Goal: Task Accomplishment & Management: Complete application form

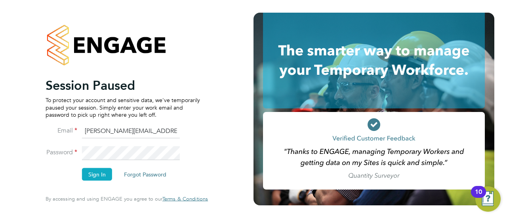
click at [97, 175] on button "Sign In" at bounding box center [97, 174] width 30 height 13
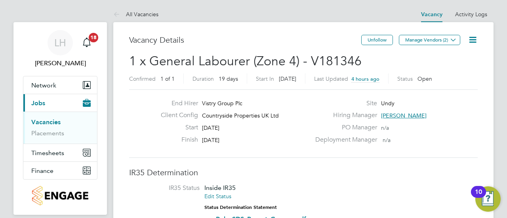
click at [48, 122] on link "Vacancies" at bounding box center [45, 122] width 29 height 8
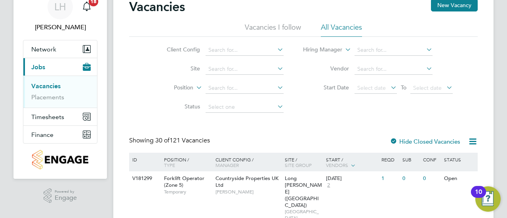
scroll to position [30, 0]
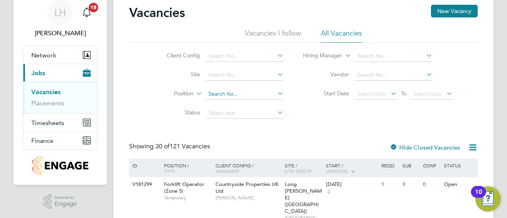
click at [230, 95] on input at bounding box center [244, 94] width 78 height 11
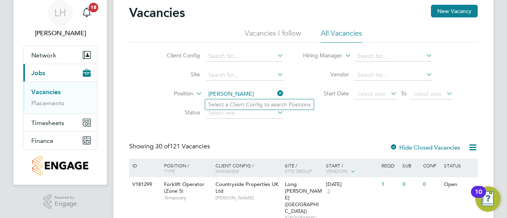
click at [214, 94] on input "[PERSON_NAME]" at bounding box center [244, 94] width 78 height 11
click at [211, 94] on input "[PERSON_NAME]" at bounding box center [244, 94] width 78 height 11
click at [251, 94] on input "[PERSON_NAME]" at bounding box center [244, 94] width 78 height 11
type input "[PERSON_NAME]"
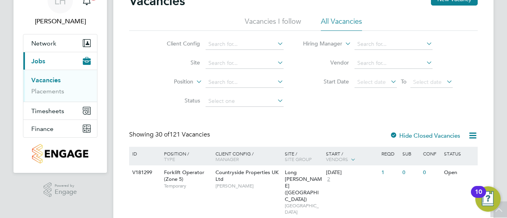
scroll to position [39, 0]
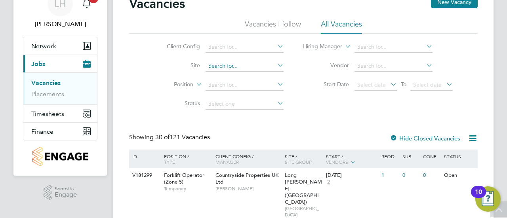
click at [225, 65] on input at bounding box center [244, 66] width 78 height 11
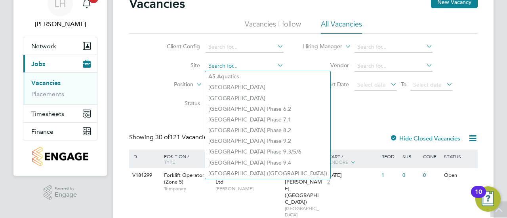
click at [229, 63] on input at bounding box center [244, 66] width 78 height 11
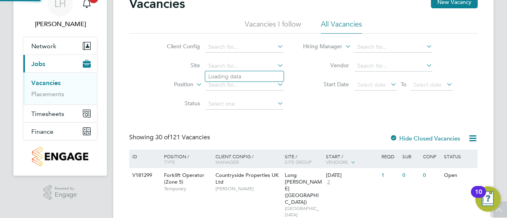
scroll to position [57, 0]
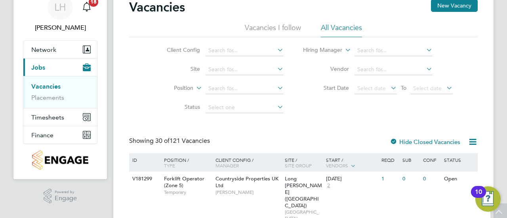
scroll to position [35, 0]
click at [229, 66] on input at bounding box center [244, 70] width 78 height 11
click at [319, 110] on div "Client Config Site Position Status Hiring Manager Vendor Start Date Select date…" at bounding box center [303, 78] width 348 height 80
click at [220, 68] on input at bounding box center [244, 70] width 78 height 11
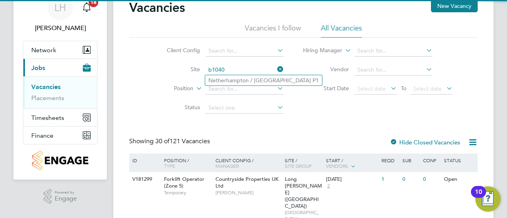
type input "Netherhampton / [GEOGRAPHIC_DATA] P1"
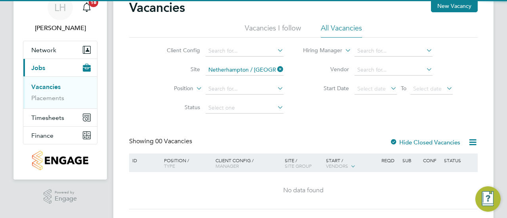
scroll to position [55, 0]
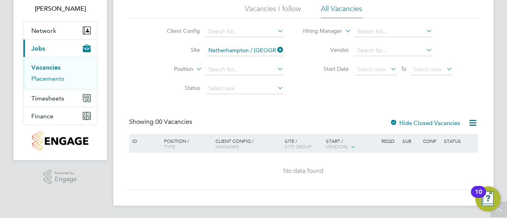
click at [44, 81] on link "Placements" at bounding box center [47, 79] width 33 height 8
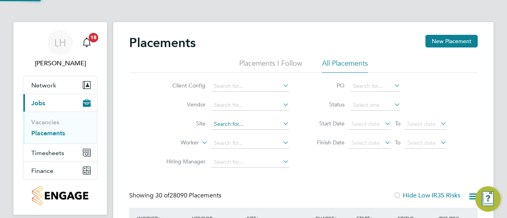
click at [244, 122] on input at bounding box center [250, 124] width 78 height 11
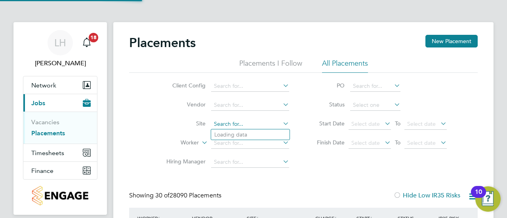
scroll to position [30, 68]
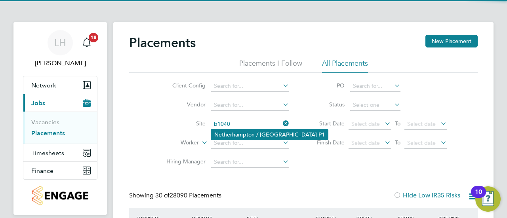
click at [246, 133] on li "Netherhampton / [GEOGRAPHIC_DATA] P1" at bounding box center [269, 134] width 117 height 10
type input "Netherhampton / [GEOGRAPHIC_DATA] P1"
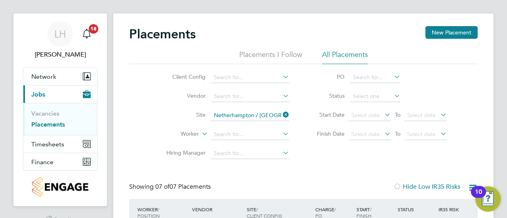
click at [42, 108] on ul "Vacancies Placements" at bounding box center [60, 119] width 74 height 32
click at [37, 112] on link "Vacancies" at bounding box center [45, 114] width 28 height 8
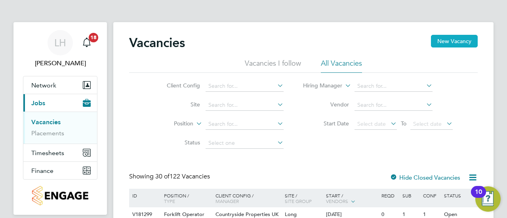
click at [449, 45] on button "New Vacancy" at bounding box center [454, 41] width 47 height 13
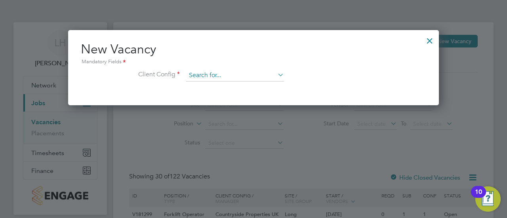
click at [204, 79] on input at bounding box center [235, 76] width 98 height 12
click at [229, 167] on li "Countryside Properties UK Ltd" at bounding box center [287, 172] width 203 height 11
type input "Countryside Properties UK Ltd"
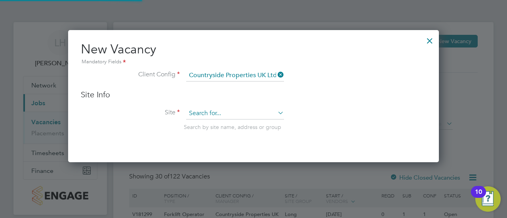
click at [247, 111] on input at bounding box center [235, 114] width 98 height 12
click at [232, 128] on li "Netherhampton / [GEOGRAPHIC_DATA] P1" at bounding box center [244, 124] width 117 height 10
type input "Netherhampton / [GEOGRAPHIC_DATA] P1"
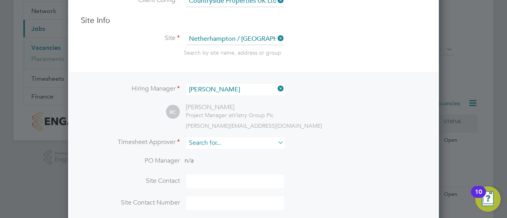
click at [227, 145] on input at bounding box center [235, 142] width 98 height 11
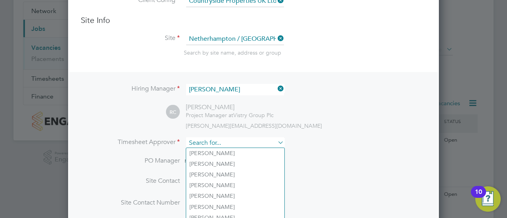
click at [227, 142] on input at bounding box center [235, 142] width 98 height 11
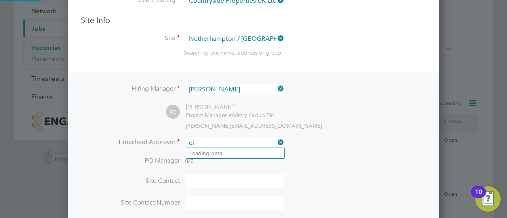
type input "e"
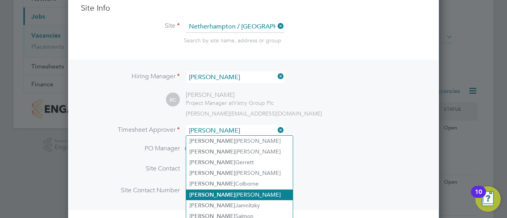
click at [226, 190] on li "[PERSON_NAME]" at bounding box center [239, 195] width 107 height 11
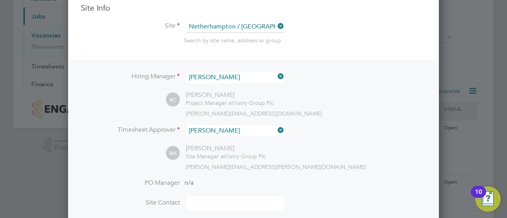
type input "[PERSON_NAME]"
click at [240, 131] on input at bounding box center [235, 130] width 98 height 11
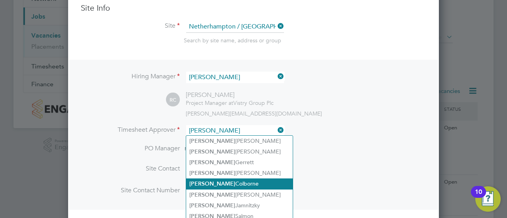
click at [234, 183] on li "[PERSON_NAME]" at bounding box center [239, 184] width 107 height 11
type input "[PERSON_NAME]"
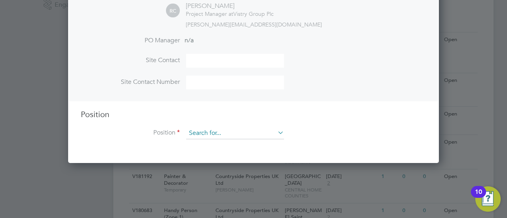
click at [230, 130] on input at bounding box center [235, 133] width 98 height 12
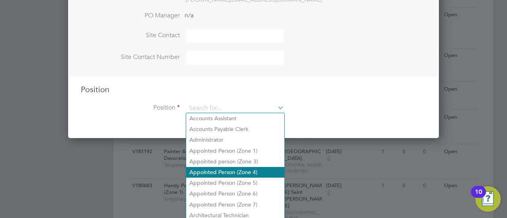
click at [236, 174] on li "Appointed Person (Zone 4)" at bounding box center [235, 172] width 98 height 11
type input "Appointed Person (Zone 4)"
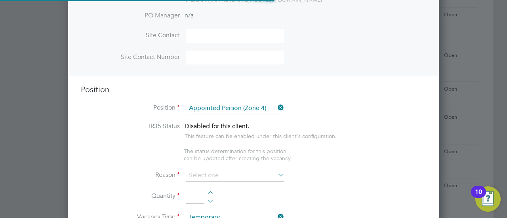
type textarea "- The Appointed Person (AP) shall ensure that the Construction Phase Lifting Pl…"
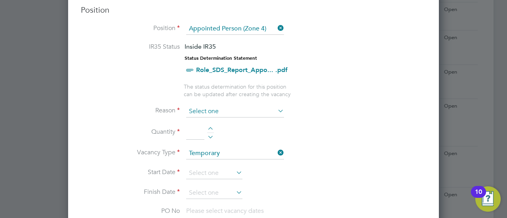
click at [255, 107] on input at bounding box center [235, 112] width 98 height 12
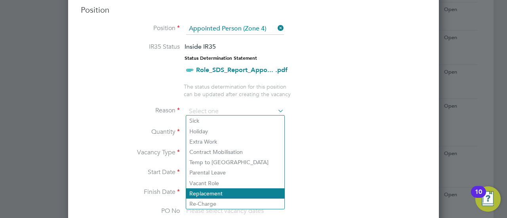
click at [220, 193] on li "Replacement" at bounding box center [235, 193] width 98 height 10
type input "Replacement"
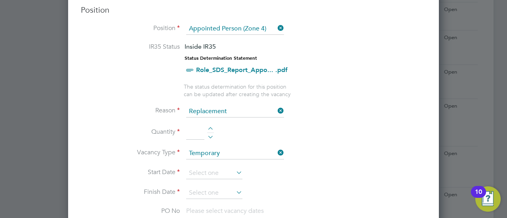
click at [213, 127] on div at bounding box center [210, 130] width 7 height 6
type input "1"
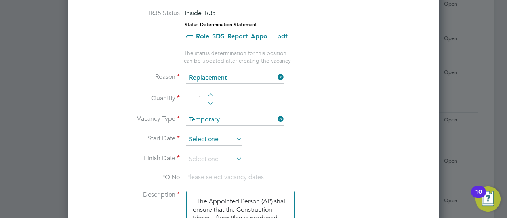
click at [225, 139] on input at bounding box center [214, 140] width 56 height 12
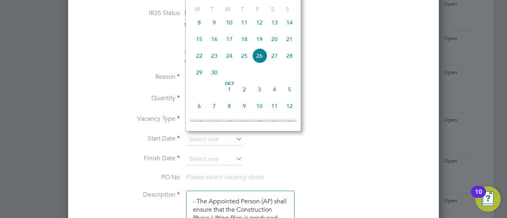
click at [203, 78] on span "29" at bounding box center [199, 72] width 15 height 15
type input "[DATE]"
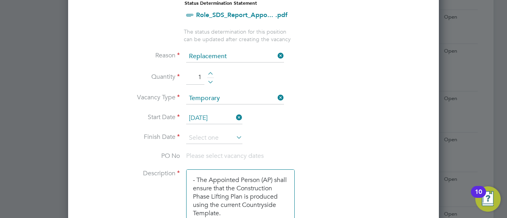
scroll to position [393, 0]
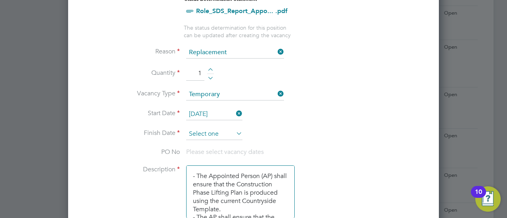
click at [206, 128] on input at bounding box center [214, 134] width 56 height 12
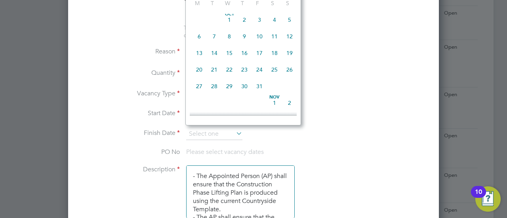
scroll to position [352, 0]
click at [288, 58] on span "19" at bounding box center [289, 53] width 15 height 15
type input "[DATE]"
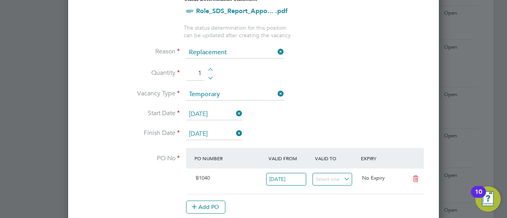
click at [310, 114] on li "Start Date [DATE]" at bounding box center [253, 118] width 345 height 20
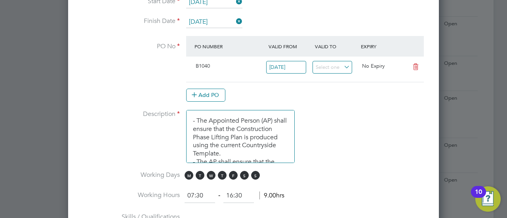
click at [359, 146] on li "Description - The Appointed Person (AP) shall ensure that the Construction Phas…" at bounding box center [253, 140] width 345 height 61
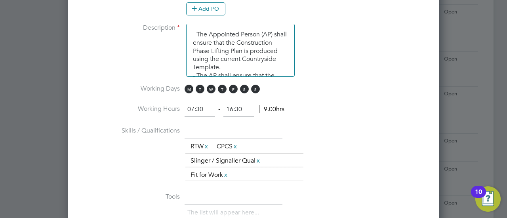
click at [194, 105] on input "07:30" at bounding box center [200, 110] width 30 height 14
type input "08:30"
click at [327, 111] on li "Working Hours 08:30 ‐ 16:30 8.00hrs" at bounding box center [253, 114] width 345 height 22
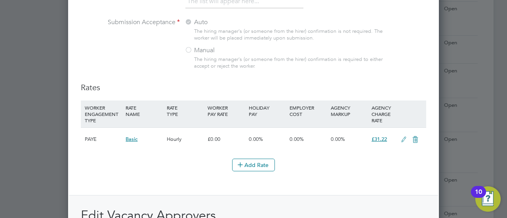
scroll to position [886, 0]
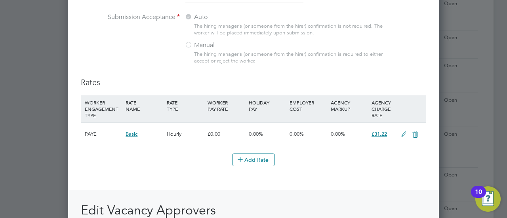
click at [401, 131] on icon at bounding box center [404, 134] width 10 height 6
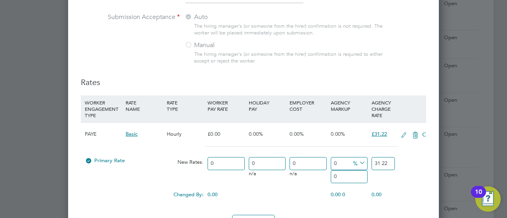
scroll to position [4, 4]
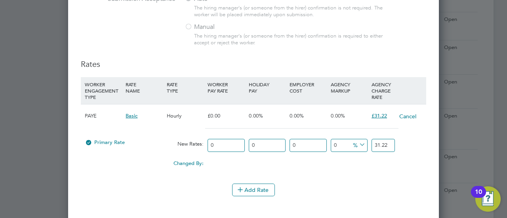
click at [232, 142] on input "0" at bounding box center [225, 145] width 37 height 13
drag, startPoint x: 223, startPoint y: 141, endPoint x: 205, endPoint y: 144, distance: 17.7
click at [205, 144] on div "0" at bounding box center [225, 145] width 41 height 21
type input "2"
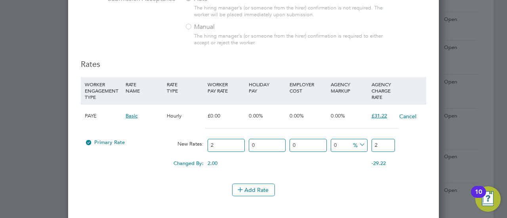
type input "25"
type input "255"
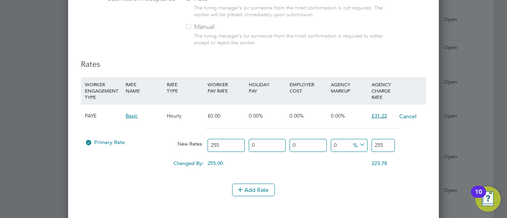
click at [330, 185] on div "Add Rate" at bounding box center [253, 190] width 345 height 13
click at [386, 140] on input "255" at bounding box center [382, 145] width 23 height 13
type input "-90.19607843137256"
type input "25"
type input "-99.2156862745098"
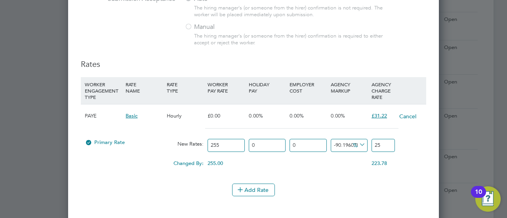
type input "2"
type input "29"
type input "15.686274509803921"
type input "295"
click at [424, 161] on div "Changed By: 255.00 0.00 0.00 15.69 8.78 % 263.78" at bounding box center [253, 166] width 345 height 20
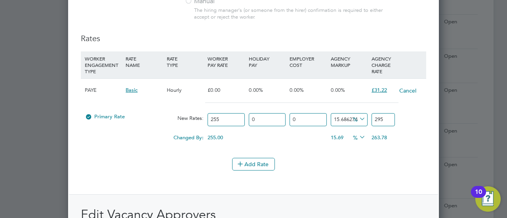
scroll to position [930, 0]
click at [362, 160] on div "Add Rate" at bounding box center [253, 164] width 345 height 13
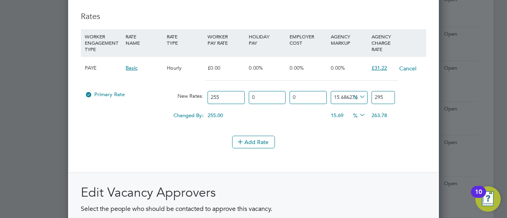
scroll to position [1075, 0]
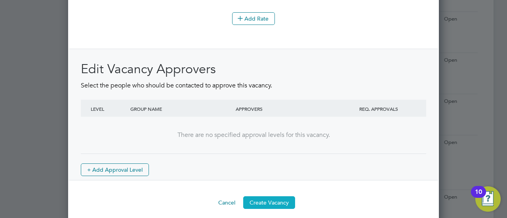
click at [271, 198] on button "Create Vacancy" at bounding box center [269, 202] width 52 height 13
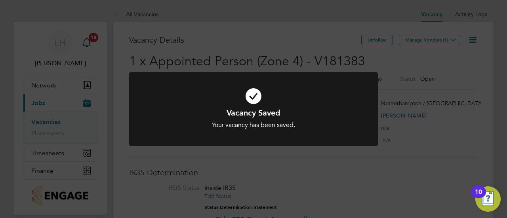
click at [329, 164] on div "Vacancy Saved Your vacancy has been saved. Cancel Okay" at bounding box center [253, 109] width 507 height 218
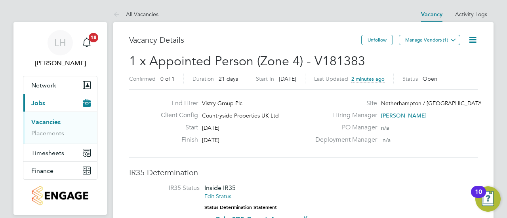
click at [470, 39] on icon at bounding box center [473, 40] width 10 height 10
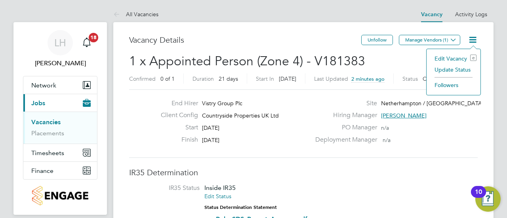
click at [456, 56] on li "Edit Vacancy e" at bounding box center [453, 58] width 46 height 11
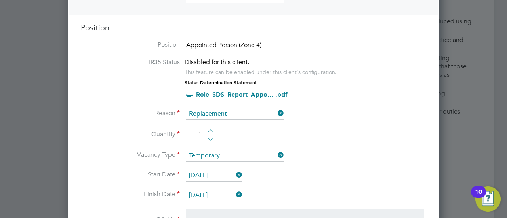
scroll to position [332, 0]
click at [218, 190] on input "[DATE]" at bounding box center [214, 195] width 56 height 12
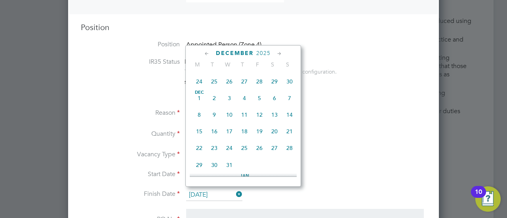
scroll to position [403, 0]
click at [260, 136] on span "19" at bounding box center [259, 131] width 15 height 15
type input "[DATE]"
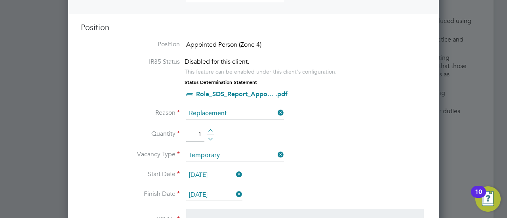
click at [331, 144] on li "Quantity 1" at bounding box center [253, 138] width 345 height 22
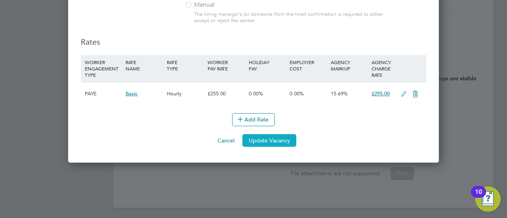
scroll to position [923, 0]
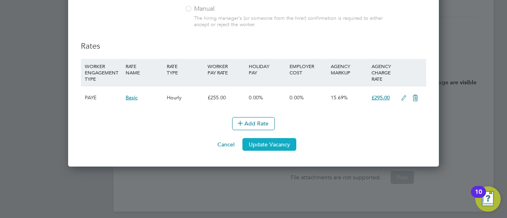
click at [280, 141] on button "Update Vacancy" at bounding box center [269, 144] width 54 height 13
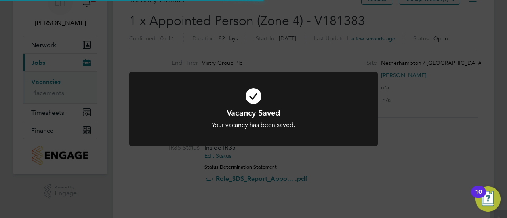
scroll to position [0, 0]
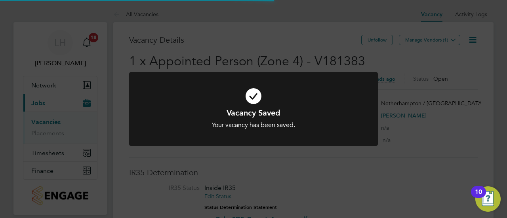
click at [447, 161] on div "Vacancy Saved Your vacancy has been saved. Cancel Okay" at bounding box center [253, 109] width 507 height 218
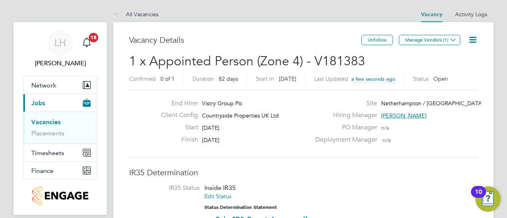
click at [425, 37] on button "Manage Vendors (1)" at bounding box center [429, 40] width 61 height 10
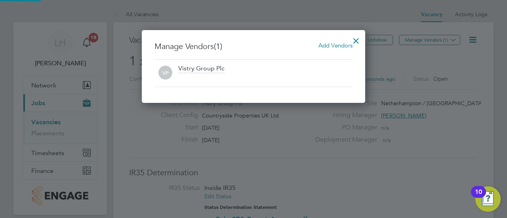
scroll to position [73, 223]
click at [329, 49] on div "Add Vendors" at bounding box center [335, 45] width 34 height 9
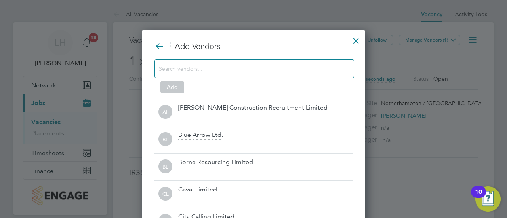
click at [253, 76] on div at bounding box center [254, 68] width 200 height 19
click at [245, 74] on div at bounding box center [254, 68] width 200 height 19
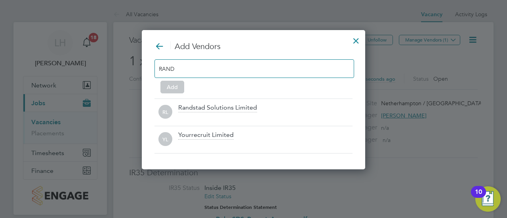
scroll to position [4, 4]
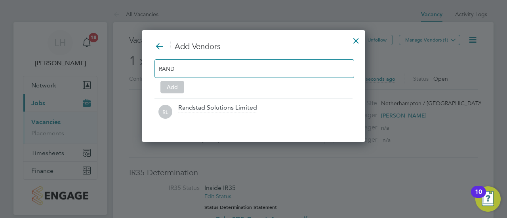
type input "RAND"
click at [244, 93] on div "Add Vendors RAND Add RL Randstad Solutions Limited" at bounding box center [253, 83] width 198 height 85
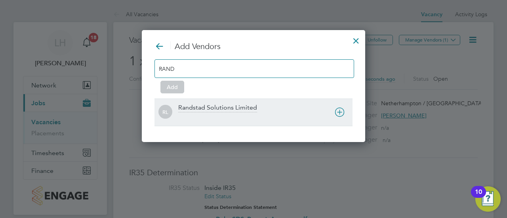
click at [244, 108] on div "Randstad Solutions Limited" at bounding box center [217, 108] width 79 height 9
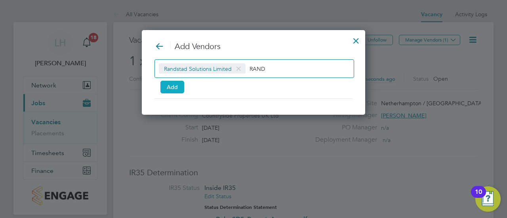
click at [173, 89] on button "Add" at bounding box center [172, 87] width 24 height 13
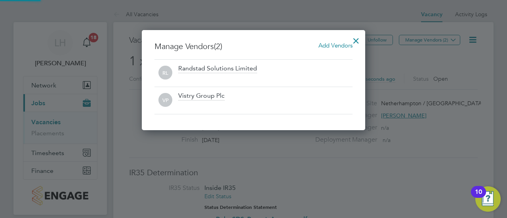
scroll to position [100, 223]
click at [358, 41] on div at bounding box center [356, 39] width 14 height 14
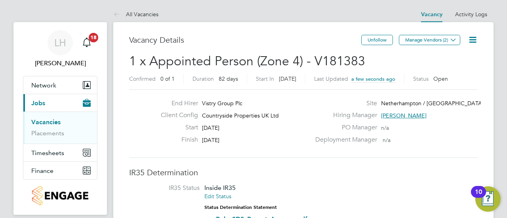
click at [432, 137] on div "Deployment Manager n/a" at bounding box center [395, 142] width 170 height 12
click at [378, 215] on li "IR35 Status Inside IR35 Edit Status Status Determination Statement Role_SDS_Rep…" at bounding box center [303, 205] width 333 height 43
click at [321, 195] on li "IR35 Status Inside IR35 Edit Status Status Determination Statement Role_SDS_Rep…" at bounding box center [303, 205] width 333 height 43
click at [463, 169] on h3 "IR35 Determination" at bounding box center [303, 172] width 348 height 10
